Goal: Task Accomplishment & Management: Use online tool/utility

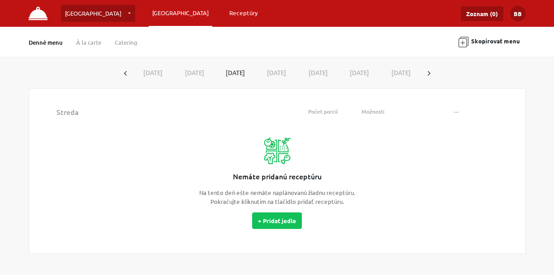
click at [226, 14] on link "Receptúry" at bounding box center [244, 13] width 36 height 16
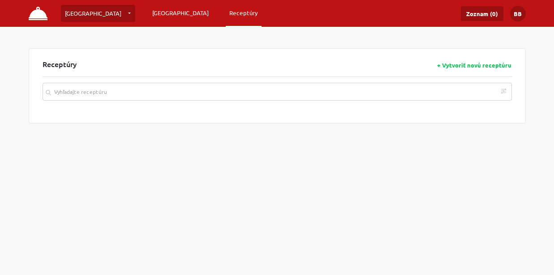
click at [149, 14] on link "[GEOGRAPHIC_DATA]" at bounding box center [181, 13] width 64 height 16
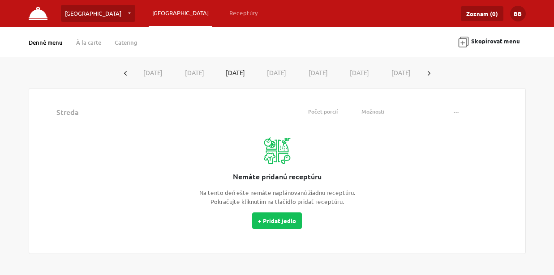
click at [430, 71] on icon "button" at bounding box center [429, 73] width 3 height 4
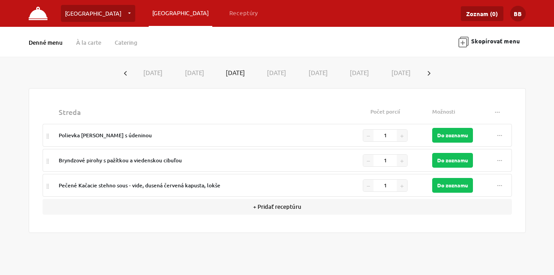
click at [281, 69] on button "[DATE]" at bounding box center [277, 72] width 42 height 17
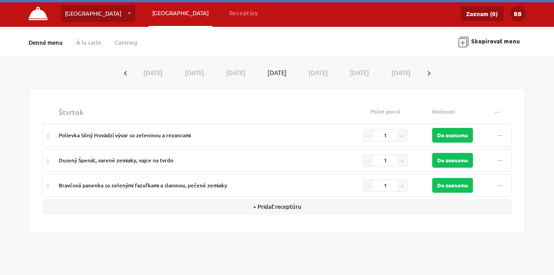
click at [317, 73] on button "[DATE]" at bounding box center [318, 72] width 42 height 17
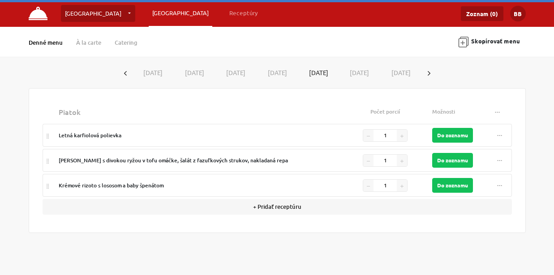
click at [359, 73] on button "[DATE]" at bounding box center [359, 72] width 42 height 17
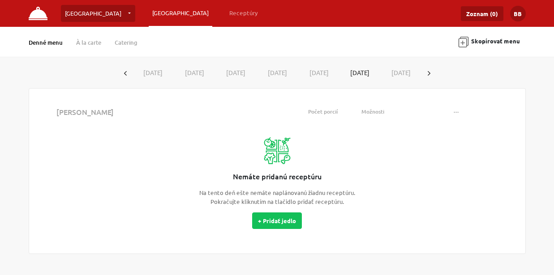
click at [395, 74] on button "[DATE]" at bounding box center [401, 72] width 42 height 17
click at [364, 73] on button "[DATE]" at bounding box center [360, 72] width 42 height 17
click at [192, 71] on button "[DATE]" at bounding box center [195, 72] width 42 height 17
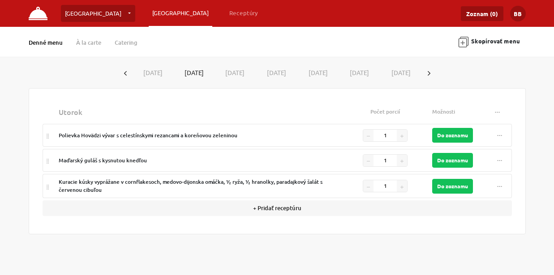
click at [156, 71] on button "[DATE]" at bounding box center [154, 72] width 42 height 17
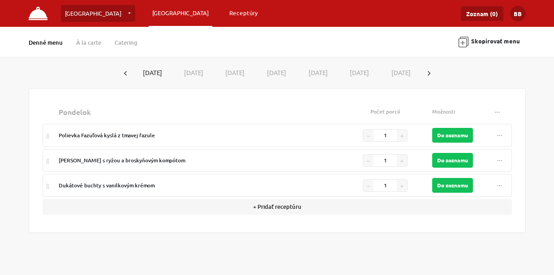
click at [226, 12] on link "Receptúry" at bounding box center [244, 13] width 36 height 16
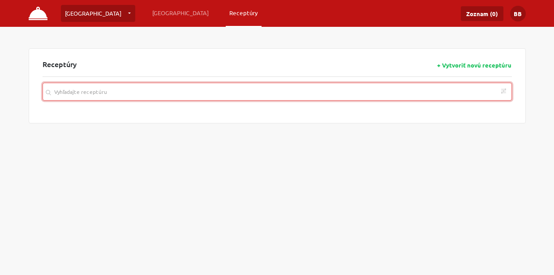
click at [173, 93] on input "search" at bounding box center [277, 92] width 469 height 18
